Goal: Information Seeking & Learning: Check status

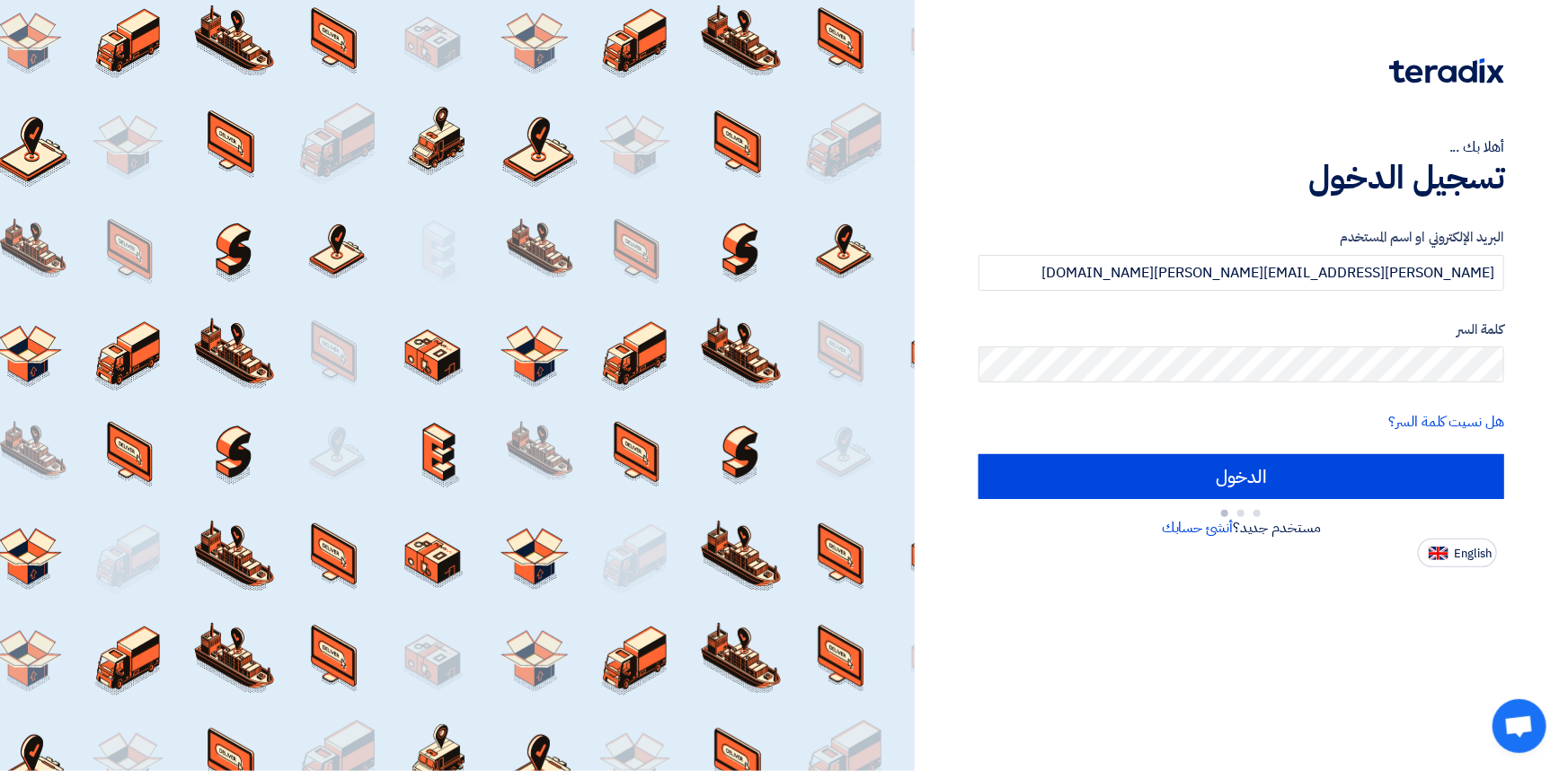
type input "Sign in"
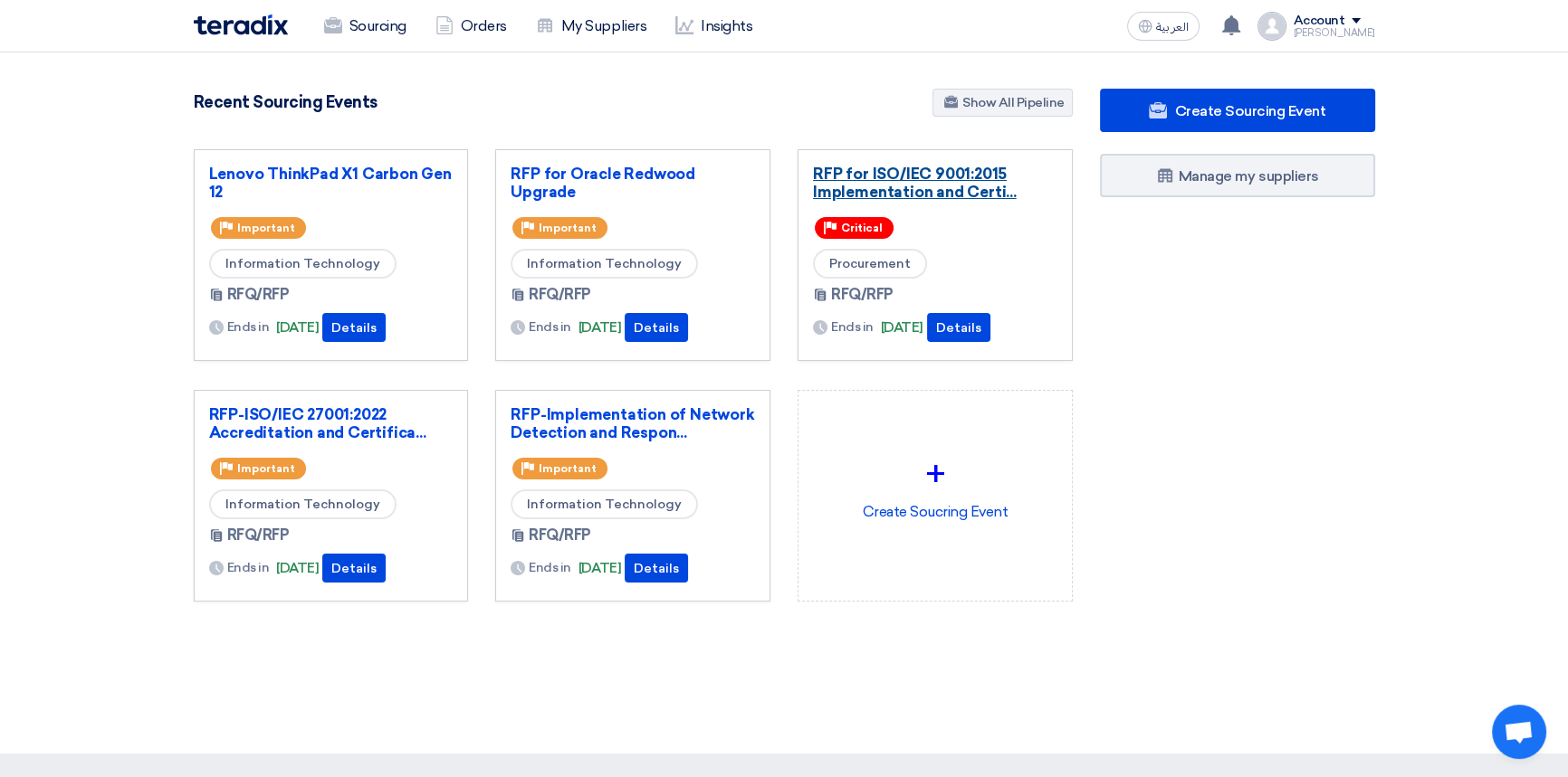
click at [914, 178] on link "RFP for ISO/IEC 9001:2015 Implementation and Certi..." at bounding box center [935, 183] width 245 height 37
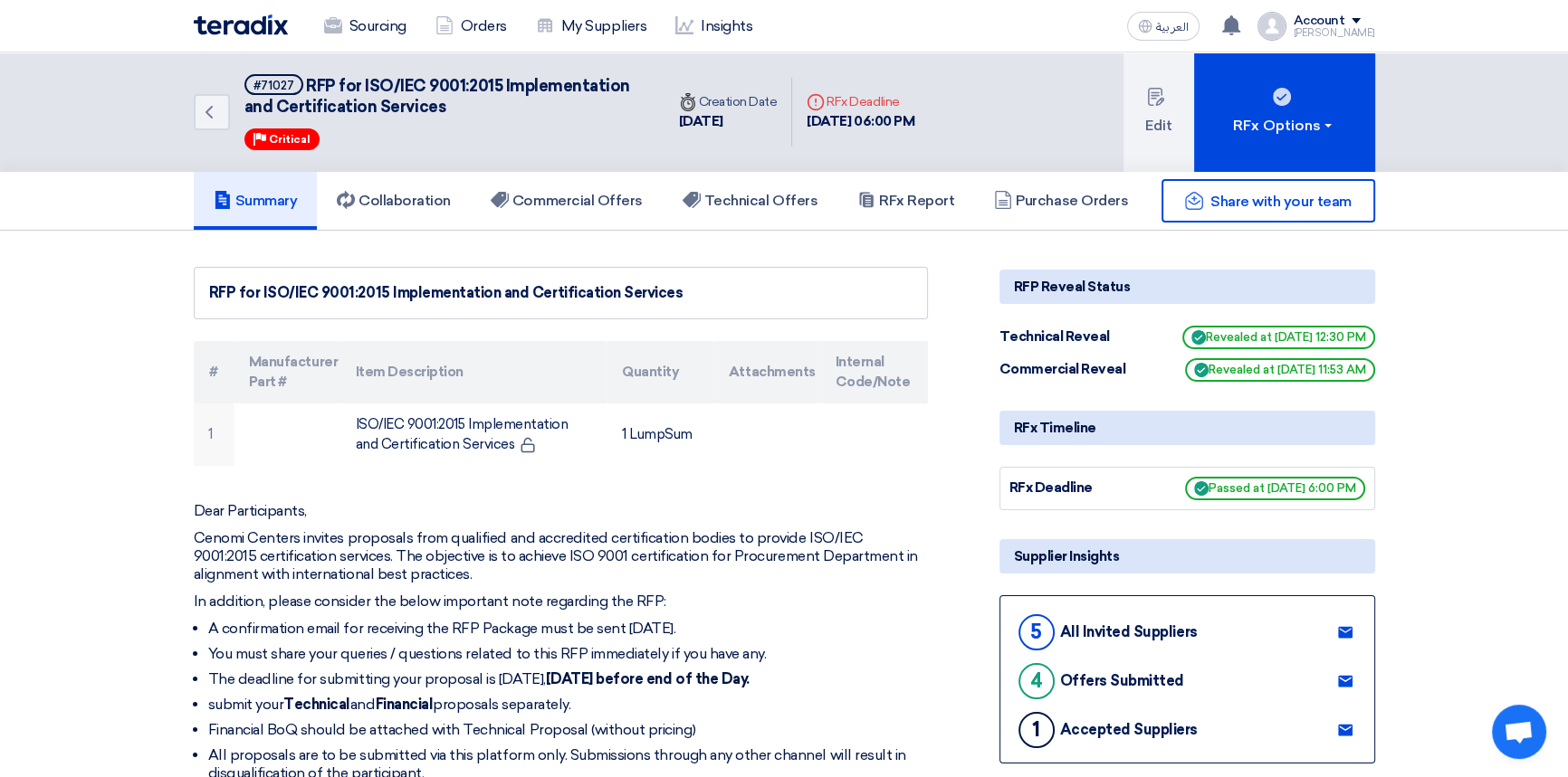
click at [243, 27] on img at bounding box center [241, 24] width 94 height 21
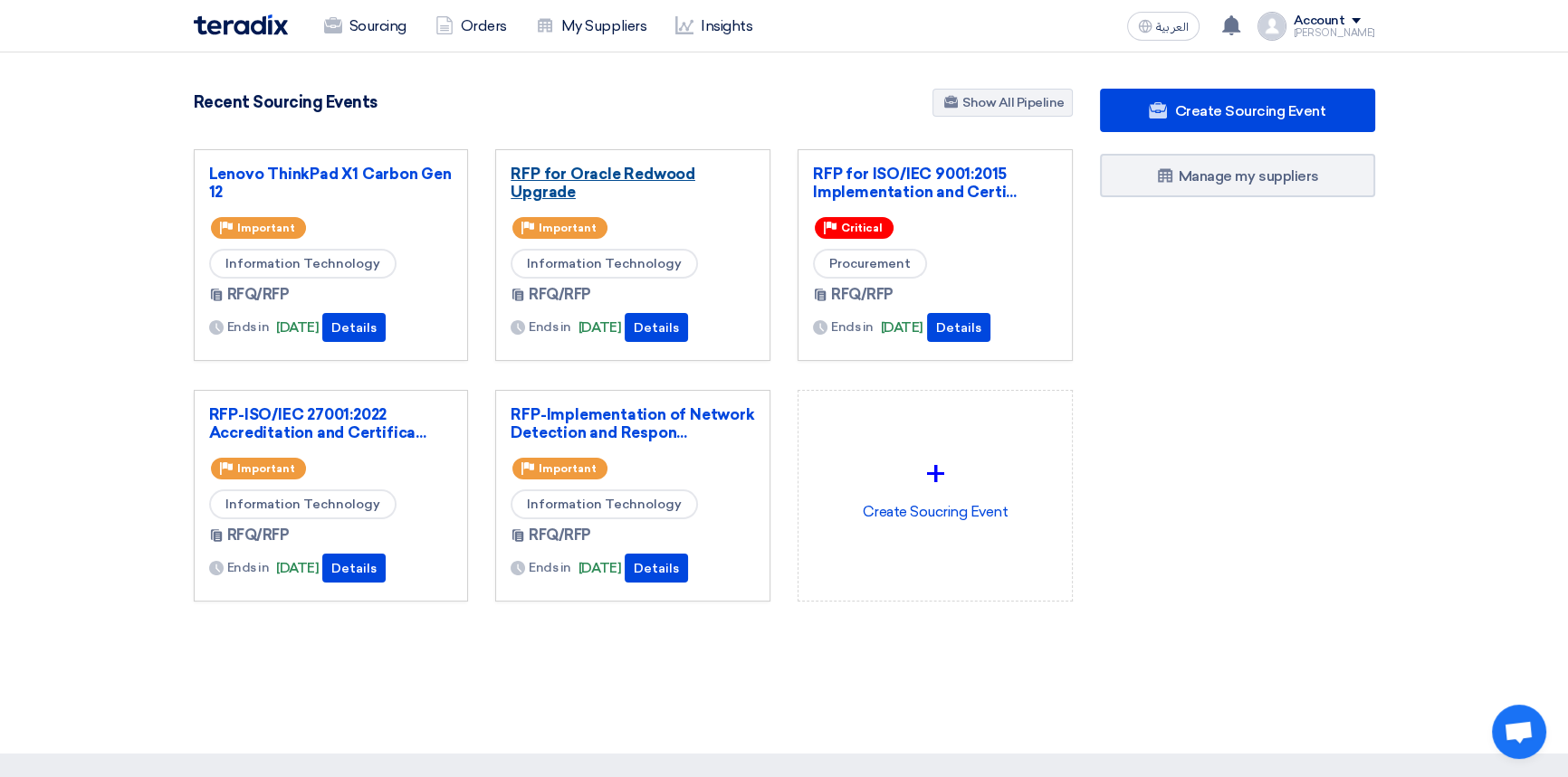
click at [567, 169] on link "RFP for Oracle Redwood Upgrade" at bounding box center [633, 183] width 245 height 37
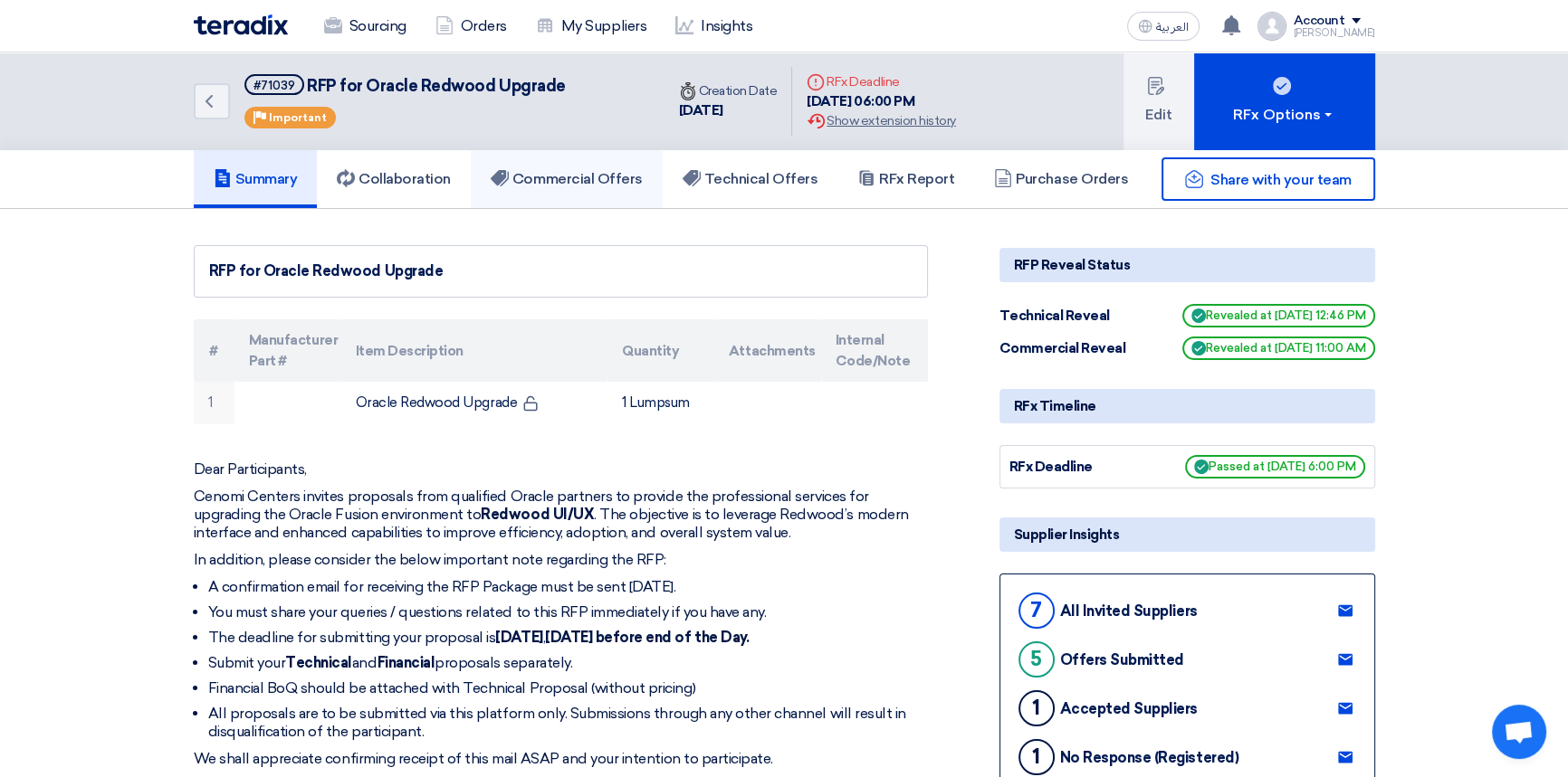
click at [602, 172] on h5 "Commercial Offers" at bounding box center [566, 179] width 152 height 18
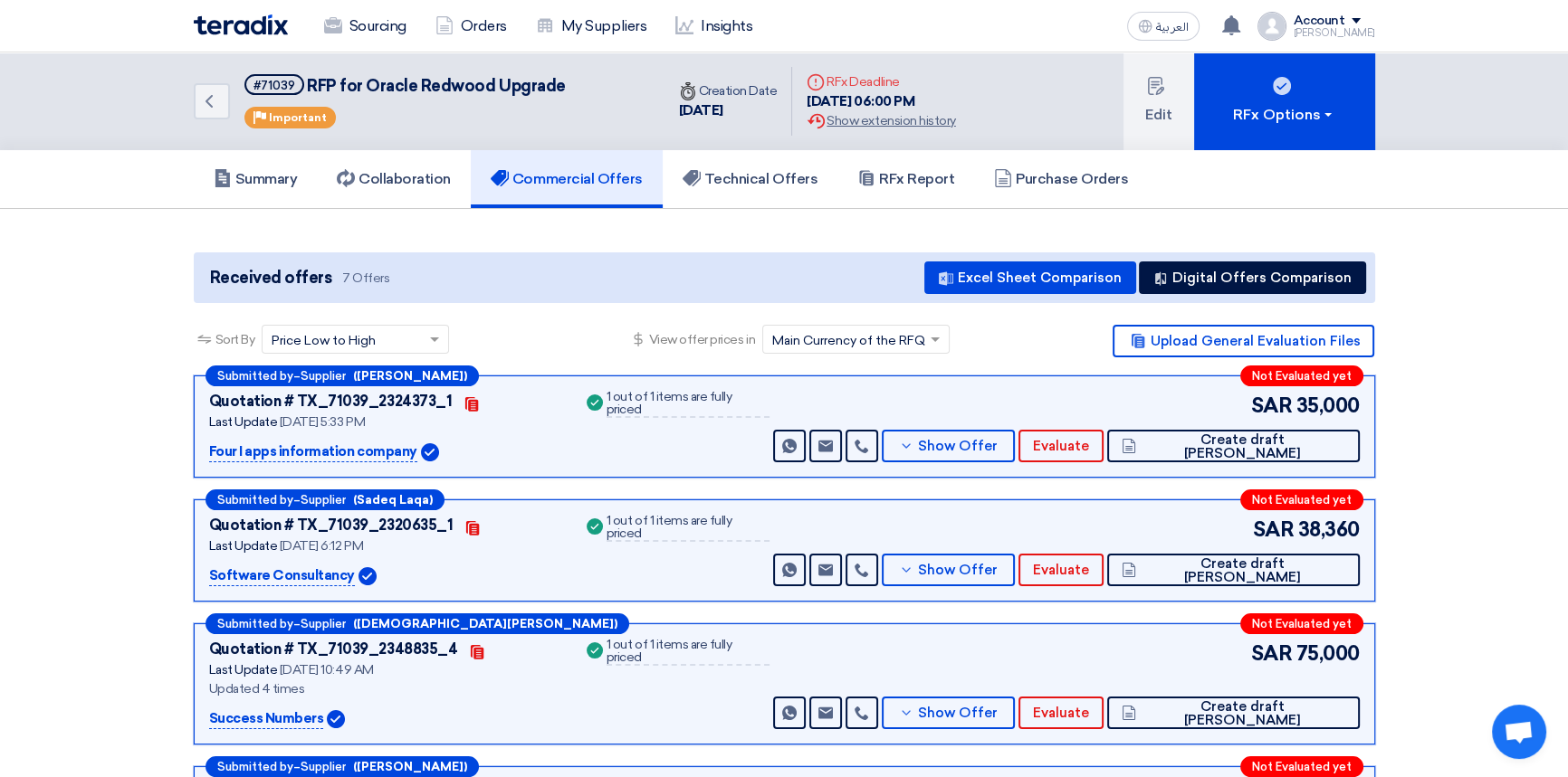
click at [478, 229] on section "Received offers 7 Offers Excel Sheet Comparison Digital Offers Comparison Sort …" at bounding box center [784, 718] width 1568 height 1018
click at [552, 235] on section "Received offers 7 Offers Excel Sheet Comparison Digital Offers Comparison Sort …" at bounding box center [784, 718] width 1568 height 1018
click at [640, 228] on section "Received offers 7 Offers Excel Sheet Comparison Digital Offers Comparison Sort …" at bounding box center [784, 718] width 1568 height 1018
click at [237, 33] on img at bounding box center [241, 24] width 94 height 21
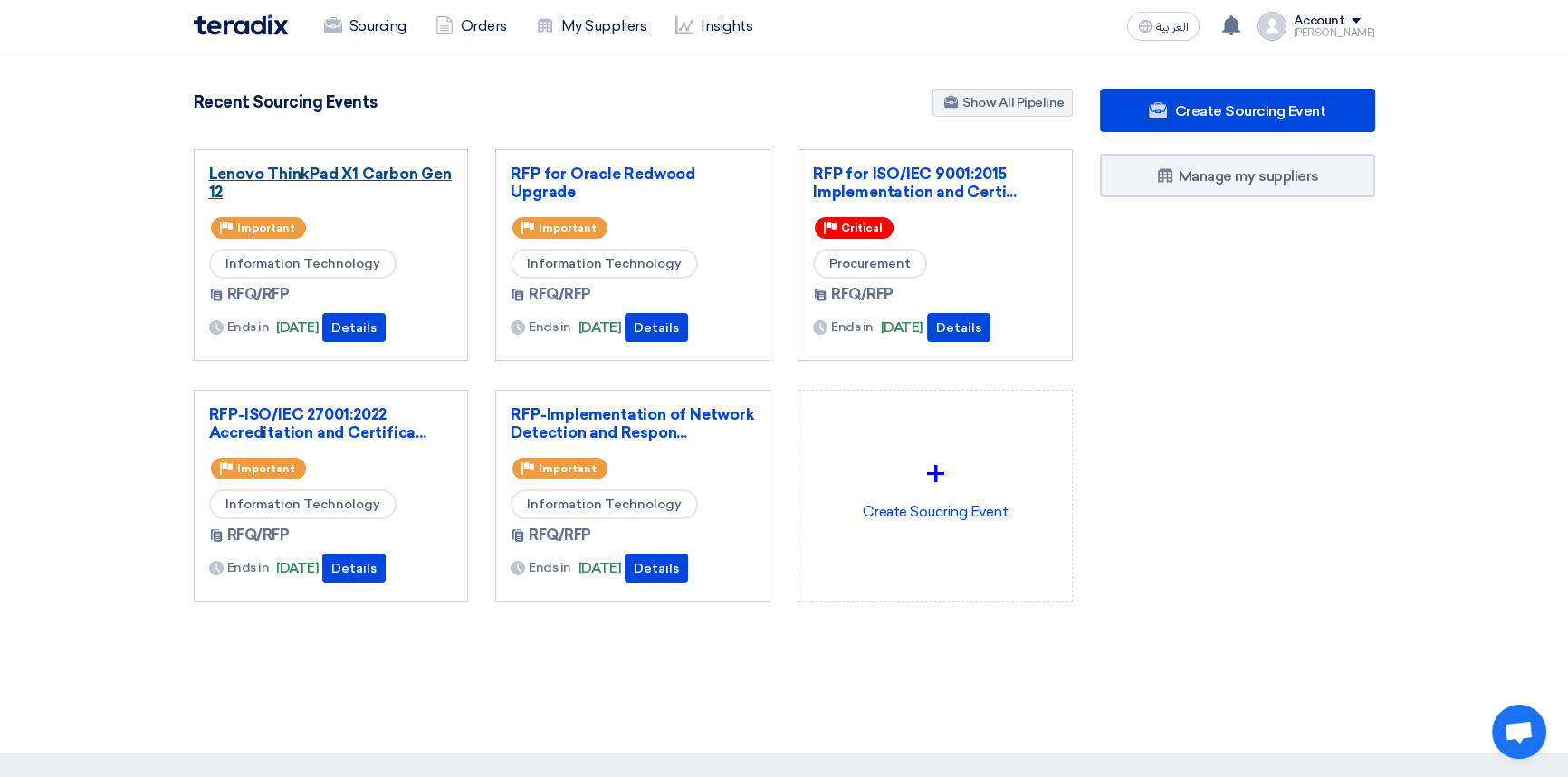
click at [370, 178] on link "Lenovo ThinkPad X1 Carbon Gen 12" at bounding box center [331, 183] width 245 height 37
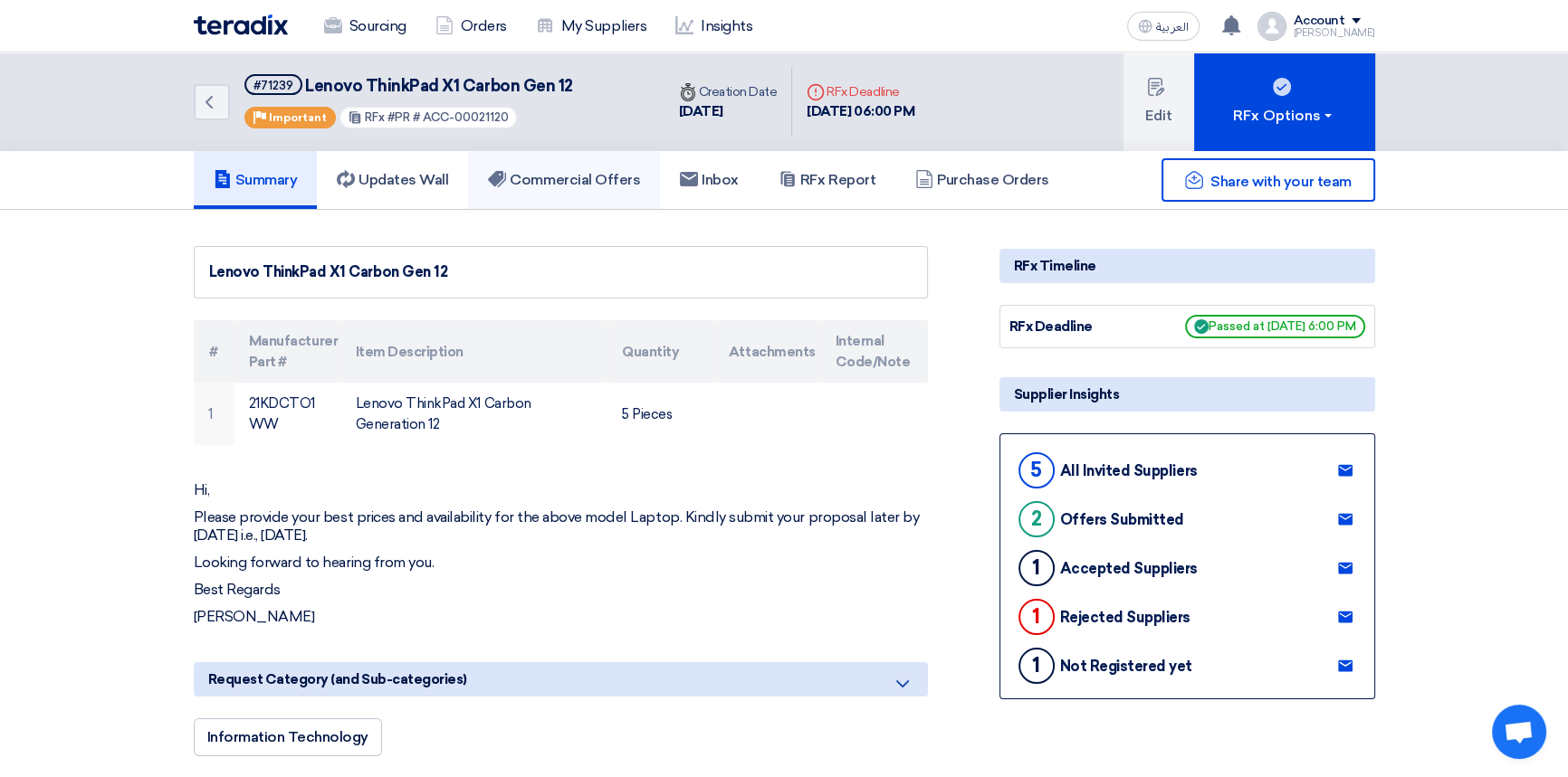
click at [559, 171] on h5 "Commercial Offers" at bounding box center [564, 179] width 152 height 18
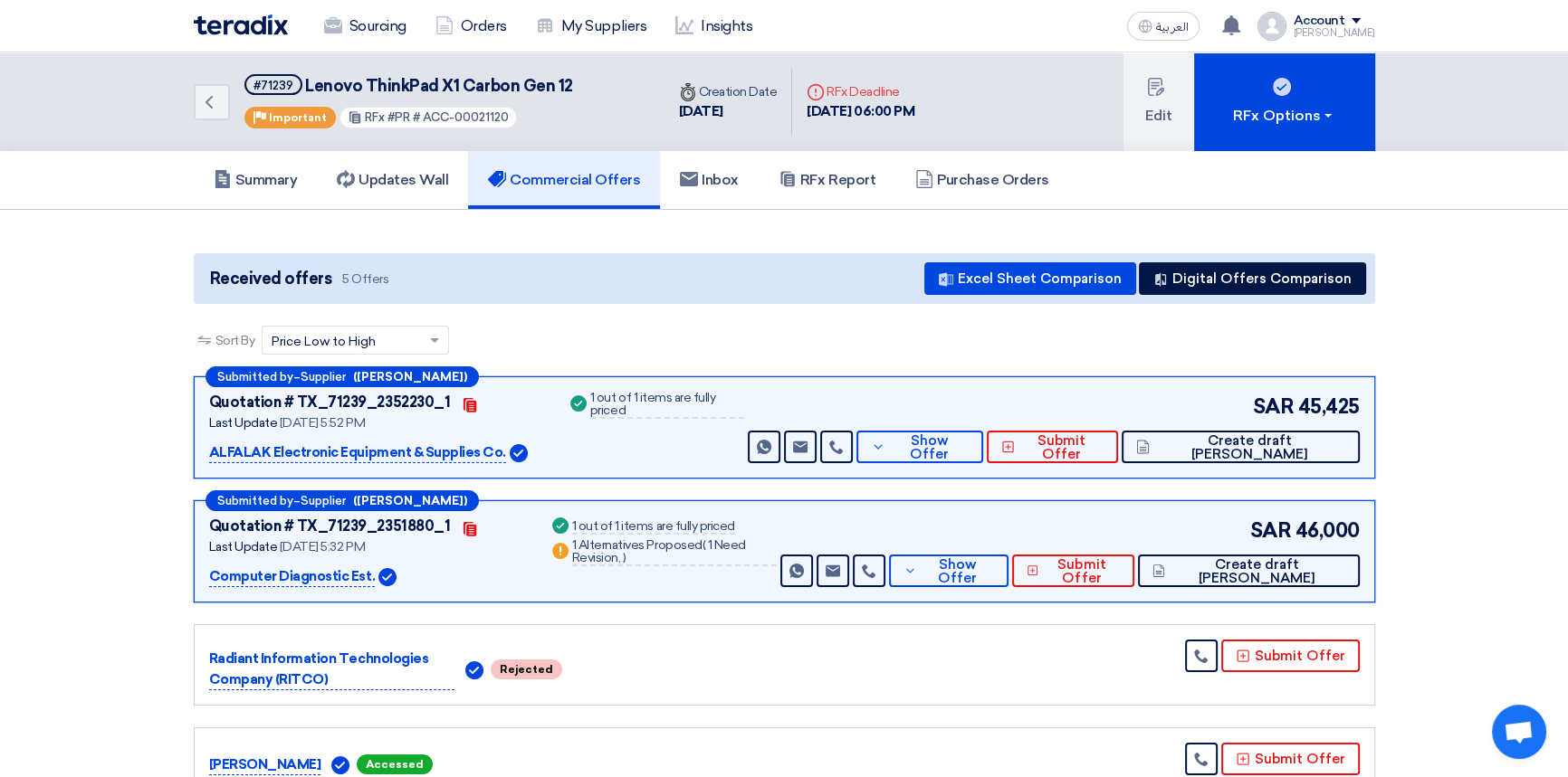
click at [595, 340] on div "Sort By Sort by × Price Low to High ×" at bounding box center [785, 351] width 1182 height 51
click at [969, 441] on span "Show Offer" at bounding box center [929, 447] width 79 height 27
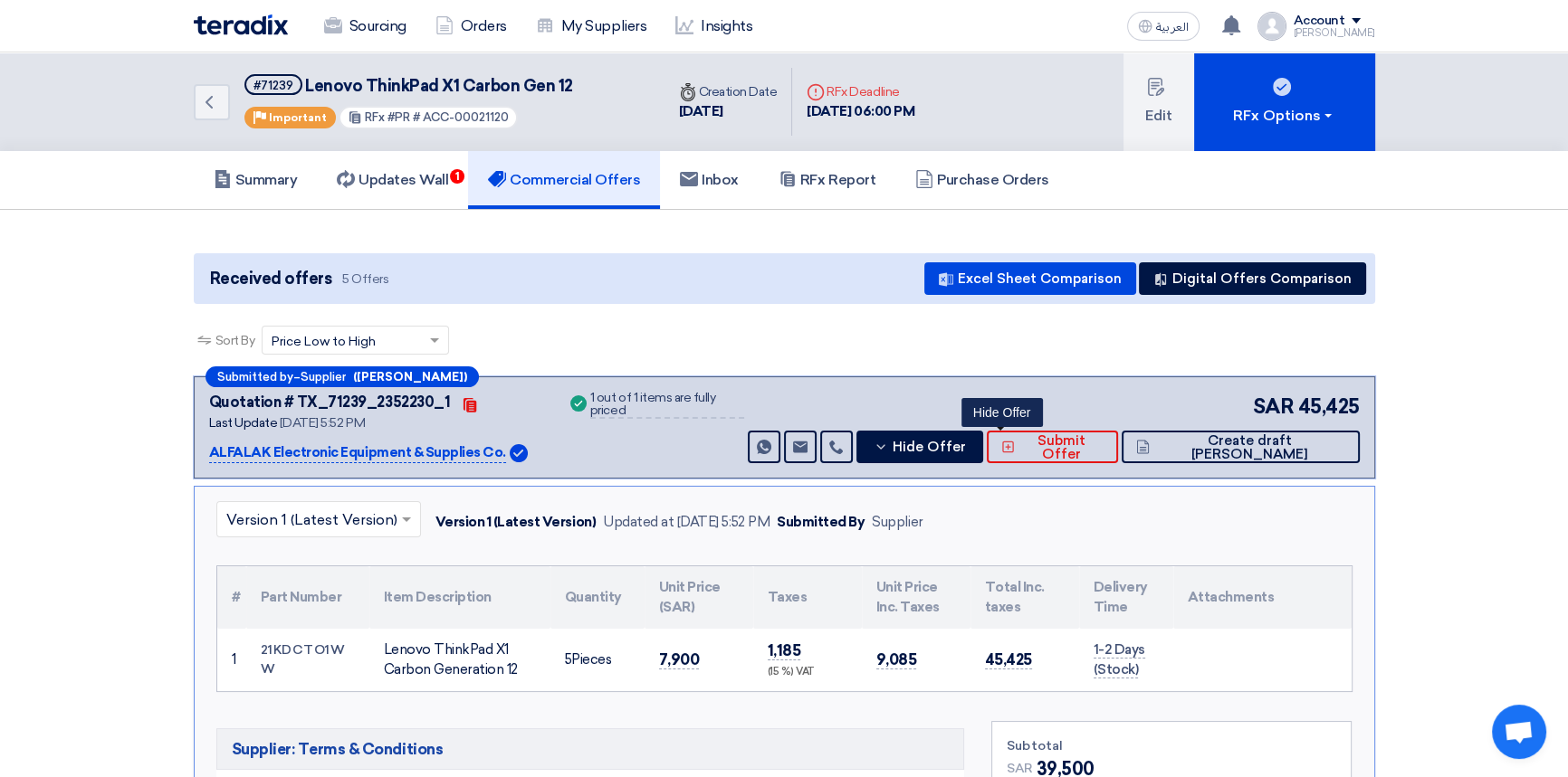
click at [649, 327] on div "Sort By Sort by × Price Low to High ×" at bounding box center [785, 351] width 1182 height 51
click at [966, 453] on span "Hide Offer" at bounding box center [929, 447] width 73 height 13
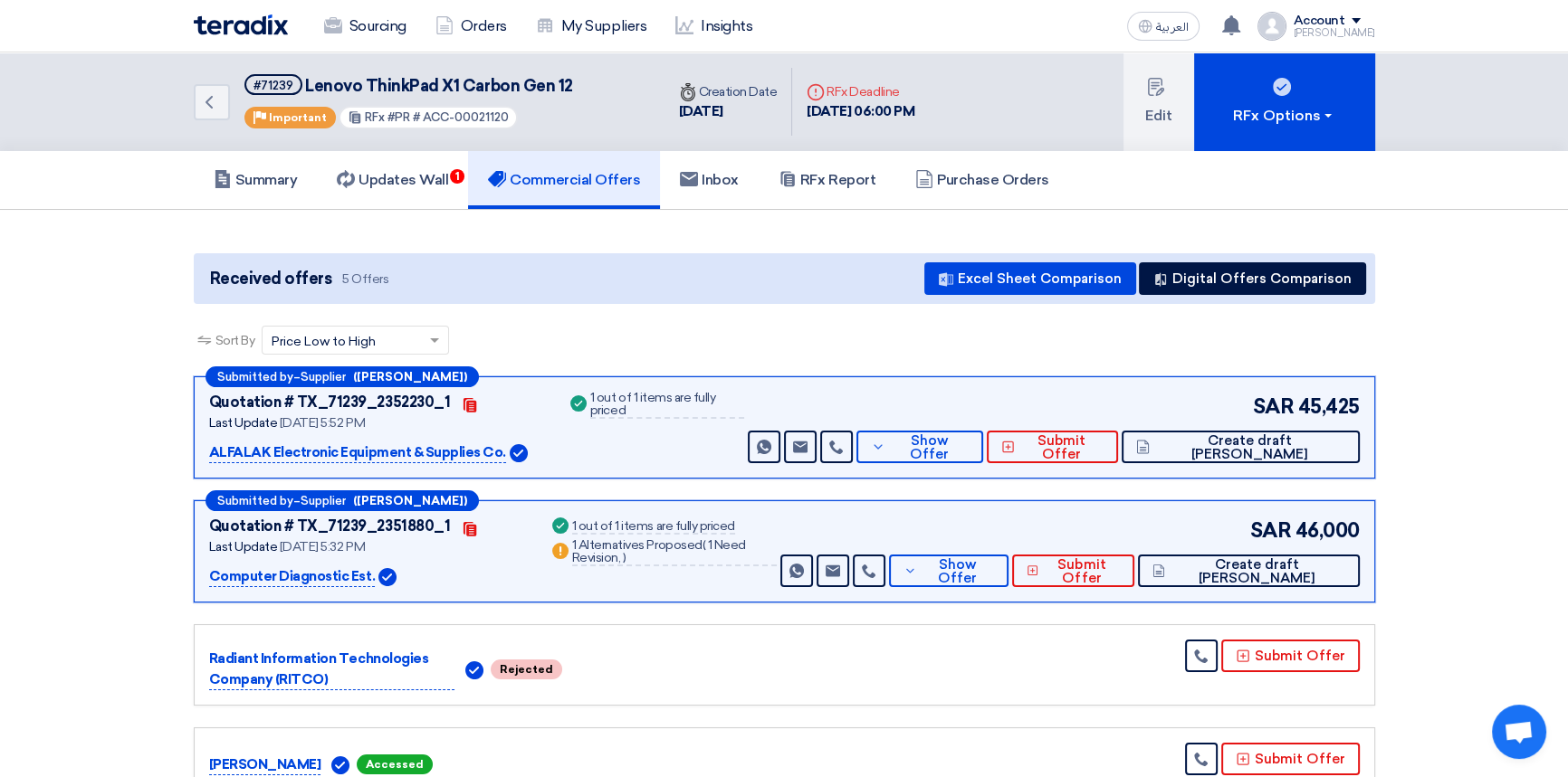
click at [828, 336] on div "Sort By Sort by × Price Low to High ×" at bounding box center [785, 351] width 1182 height 51
click at [396, 163] on link "Updates Wall 1" at bounding box center [392, 180] width 151 height 58
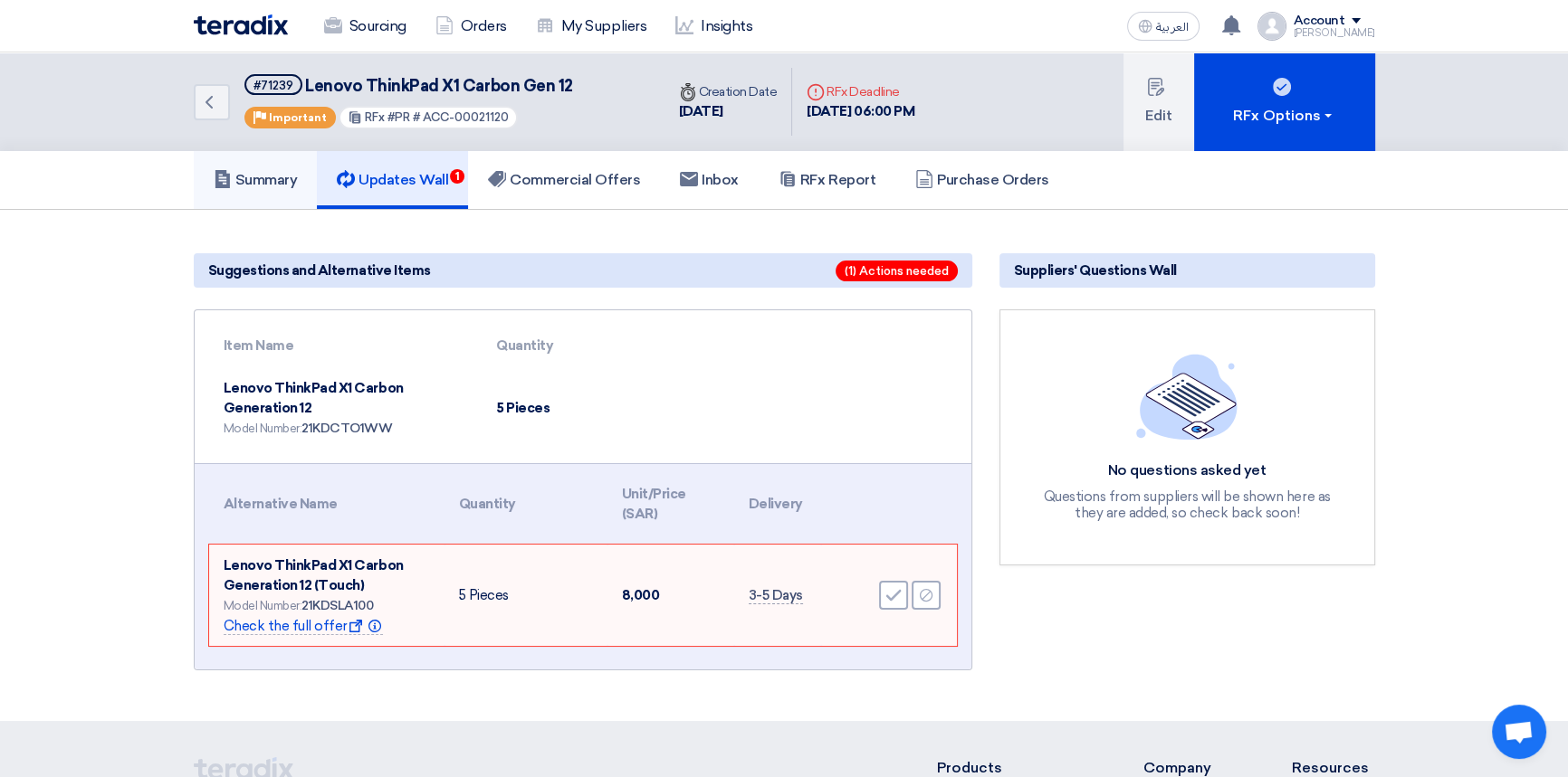
click at [245, 175] on h5 "Summary" at bounding box center [256, 179] width 84 height 18
